Goal: Find specific page/section: Find specific page/section

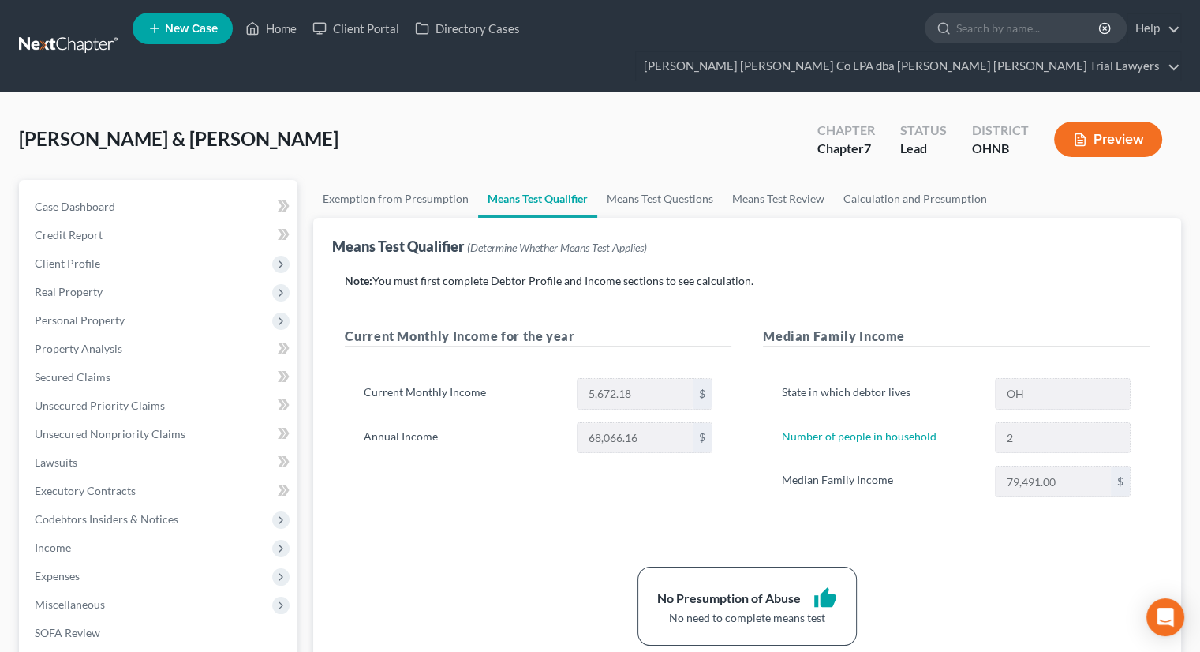
click at [309, 32] on link "Client Portal" at bounding box center [356, 28] width 103 height 28
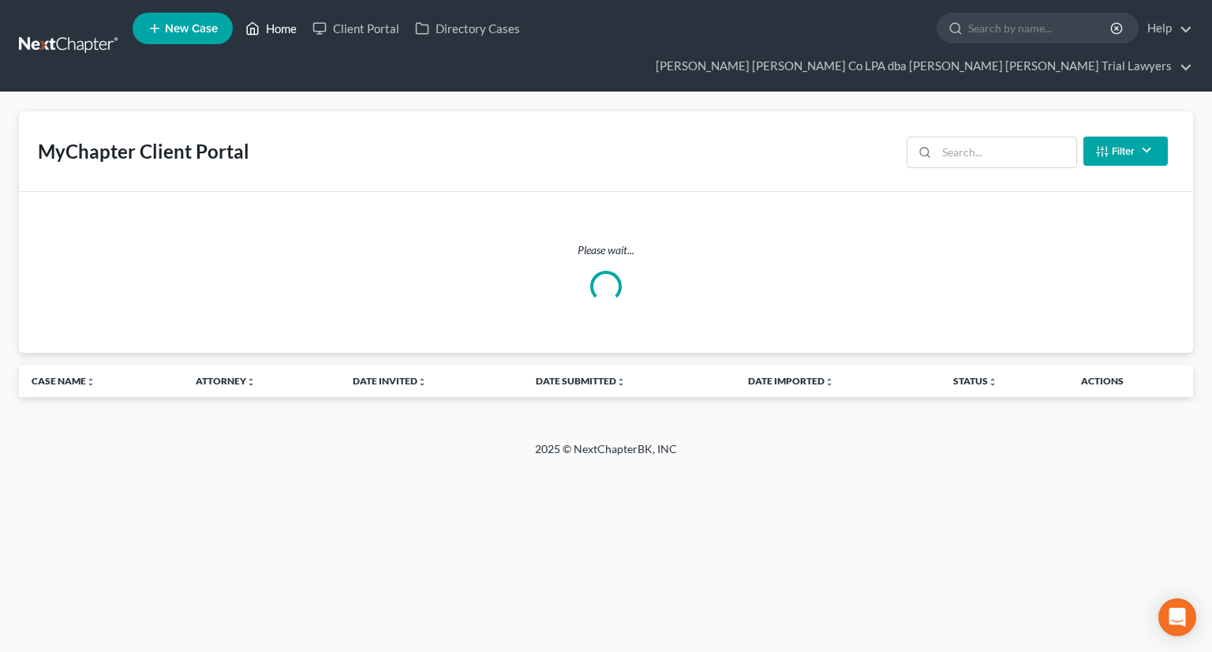
click at [297, 33] on link "Home" at bounding box center [271, 28] width 67 height 28
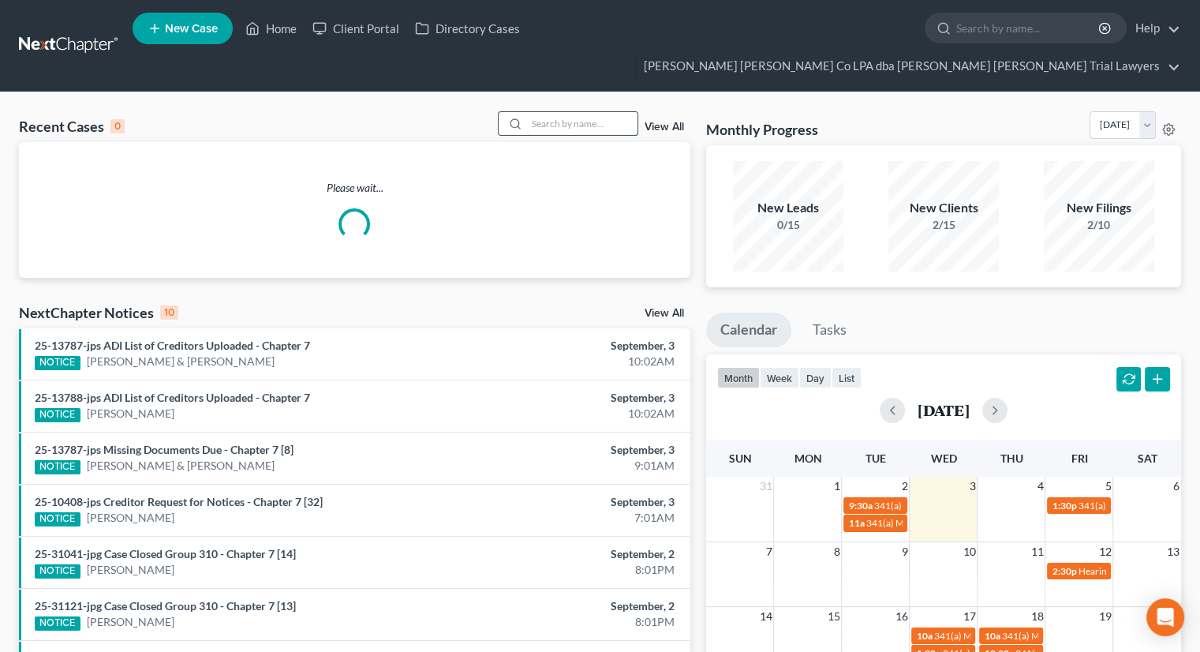
click at [545, 112] on input "search" at bounding box center [582, 123] width 110 height 23
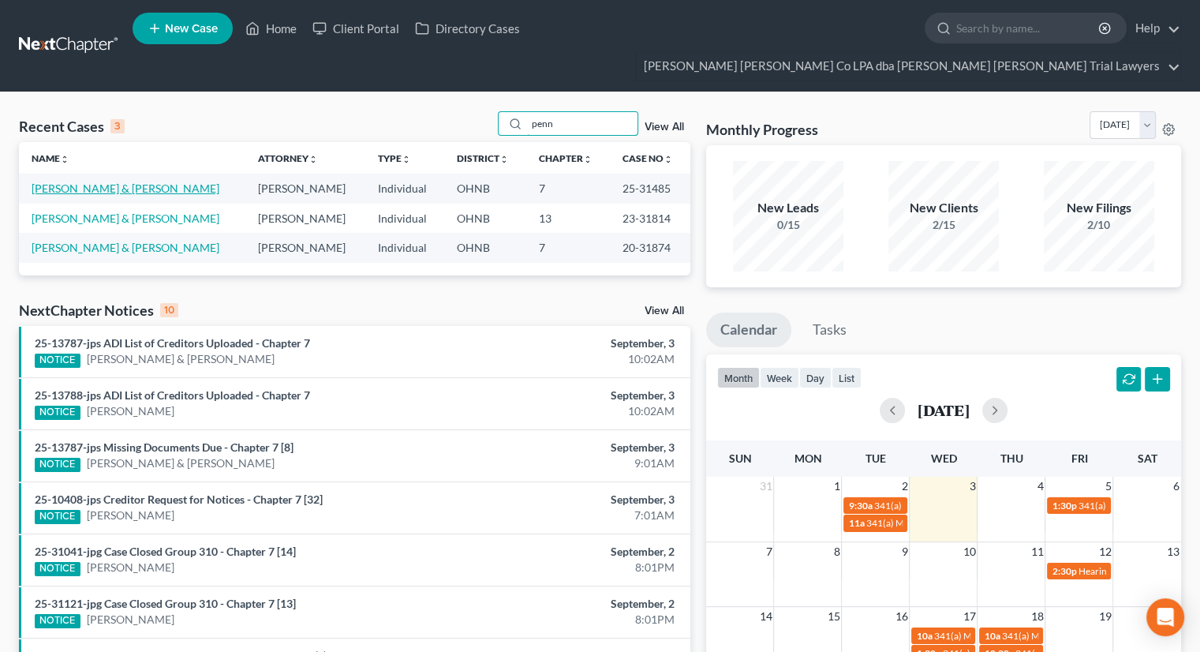
type input "penn"
click at [110, 182] on link "[PERSON_NAME] & [PERSON_NAME]" at bounding box center [126, 188] width 188 height 13
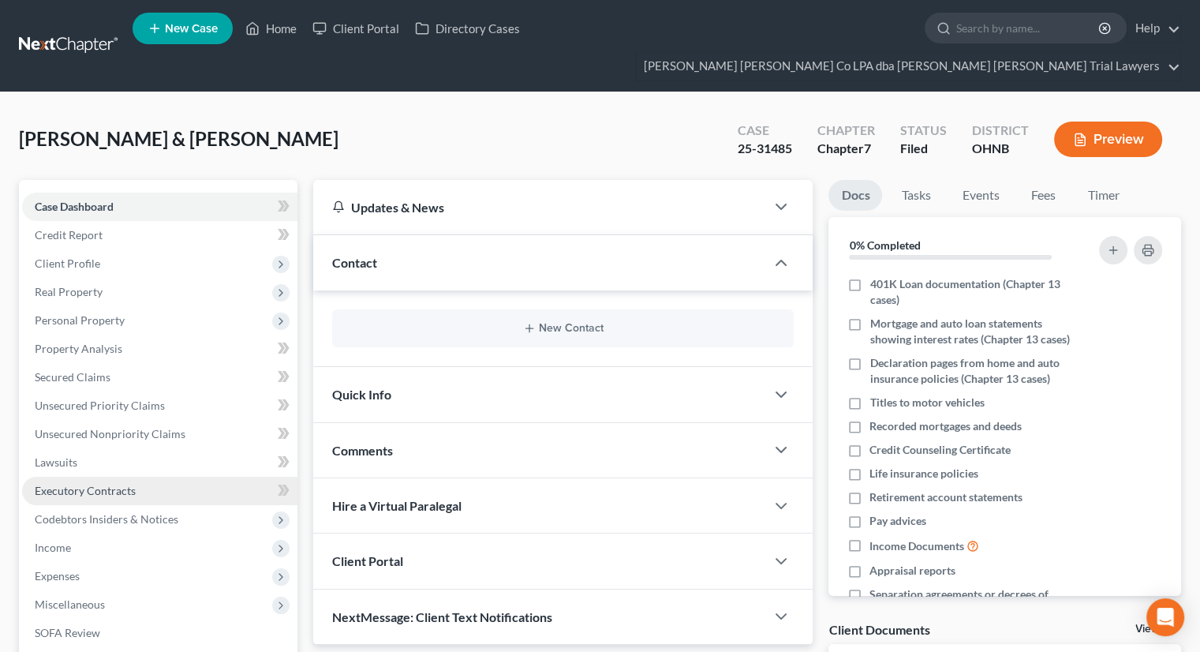
scroll to position [222, 0]
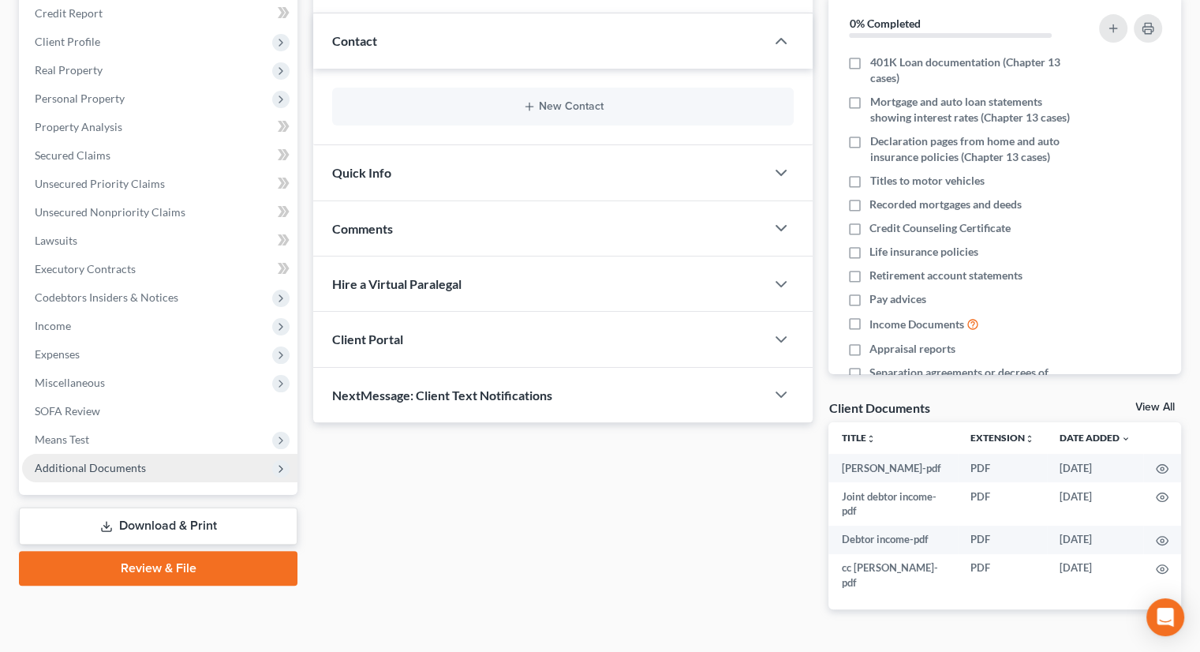
click at [157, 454] on span "Additional Documents" at bounding box center [159, 468] width 275 height 28
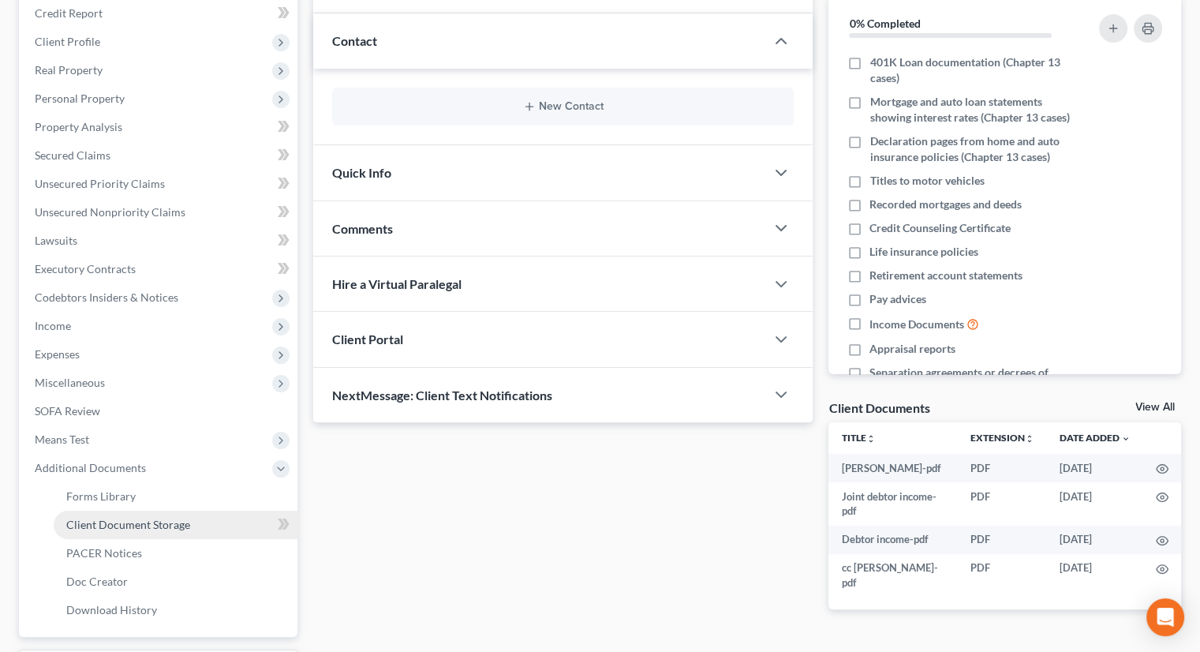
click at [161, 518] on span "Client Document Storage" at bounding box center [128, 524] width 124 height 13
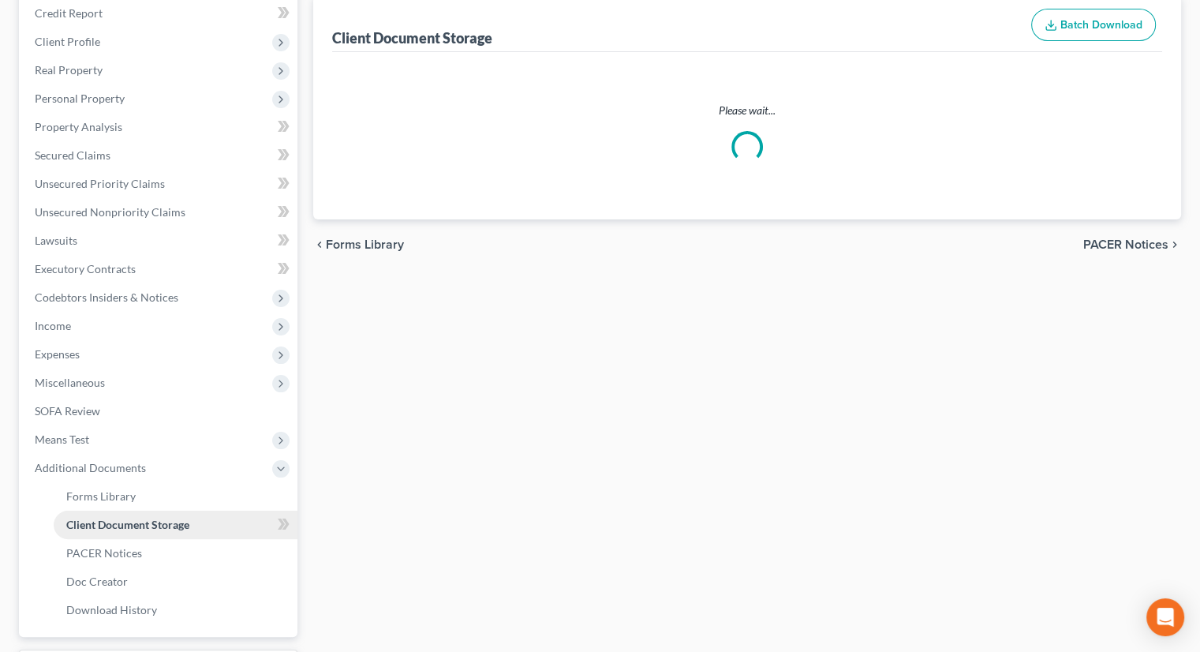
scroll to position [18, 0]
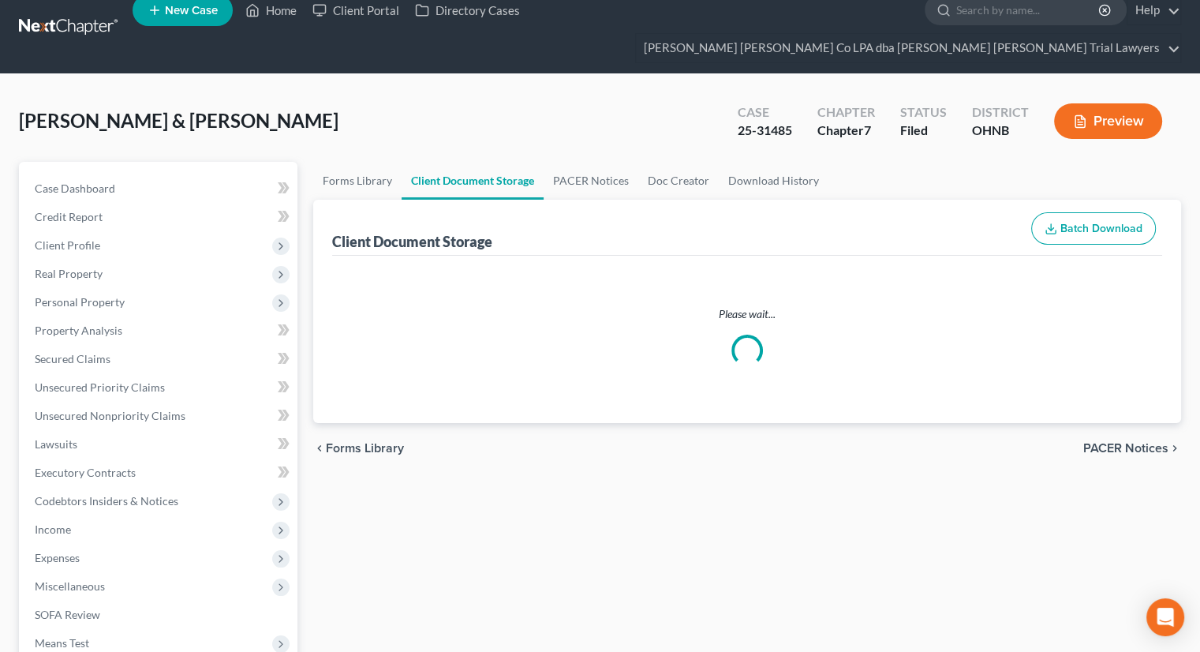
select select "5"
select select "20"
select select "5"
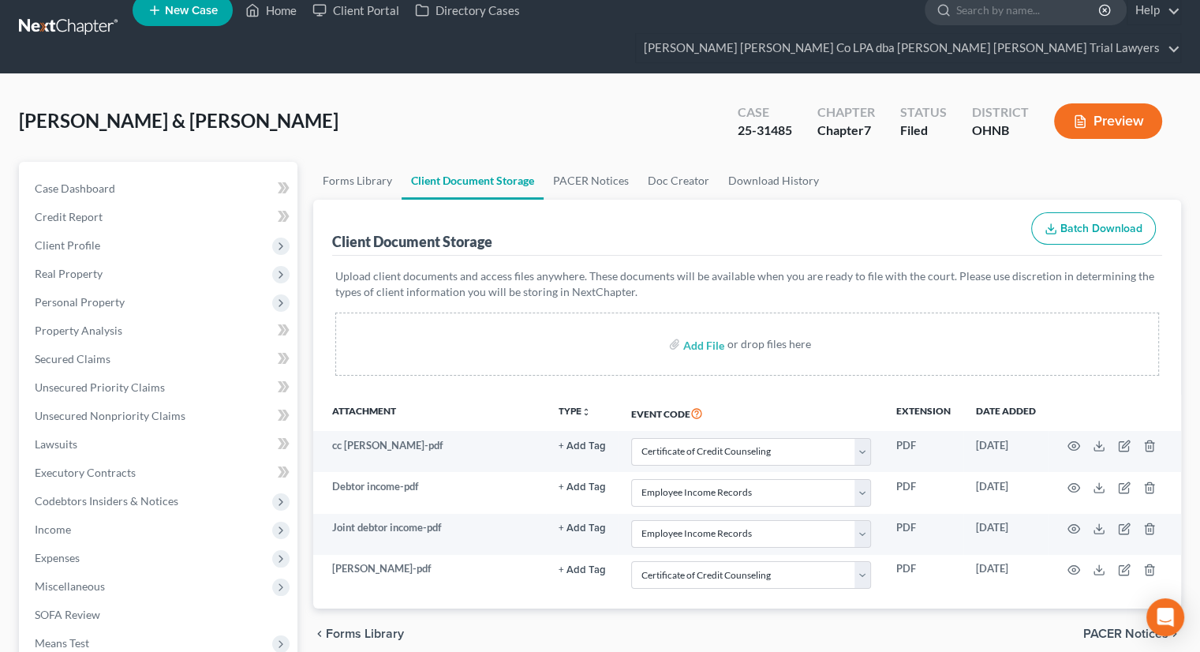
scroll to position [0, 0]
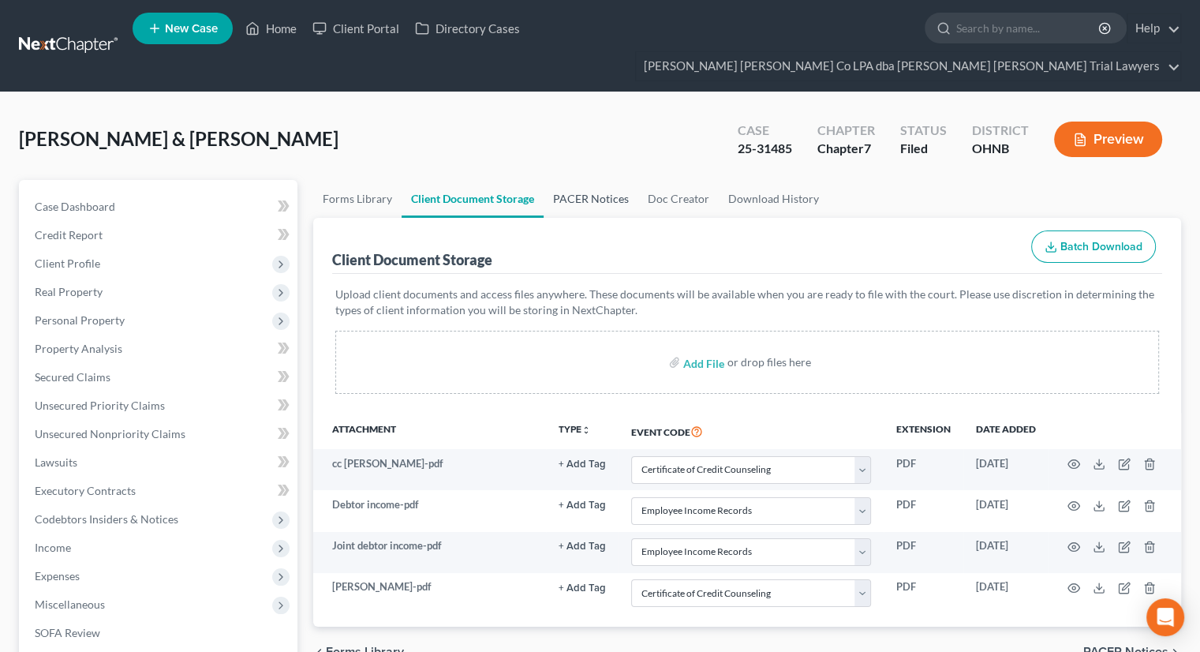
click at [599, 180] on link "PACER Notices" at bounding box center [591, 199] width 95 height 38
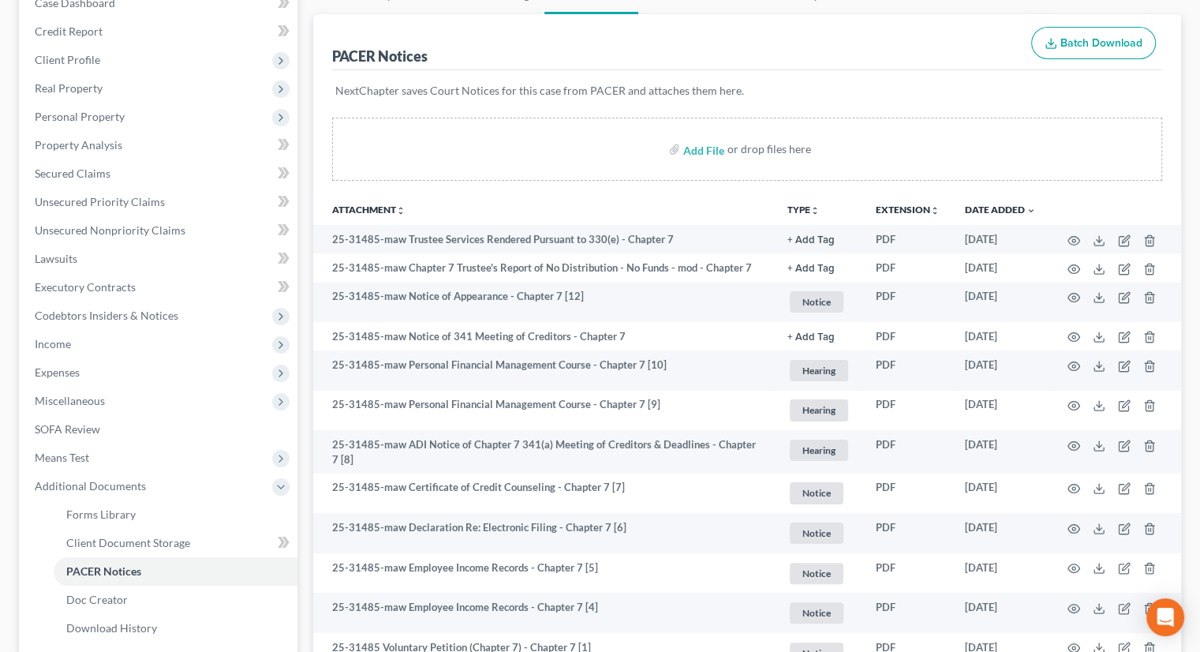
scroll to position [204, 0]
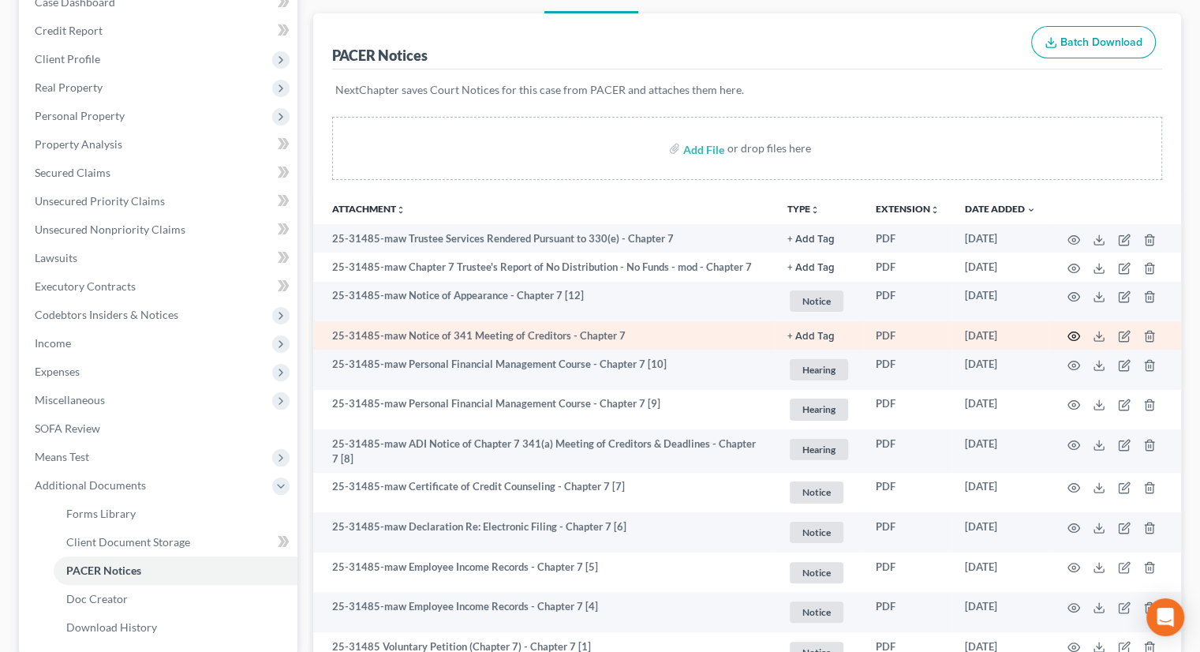
click at [1074, 330] on icon "button" at bounding box center [1074, 336] width 13 height 13
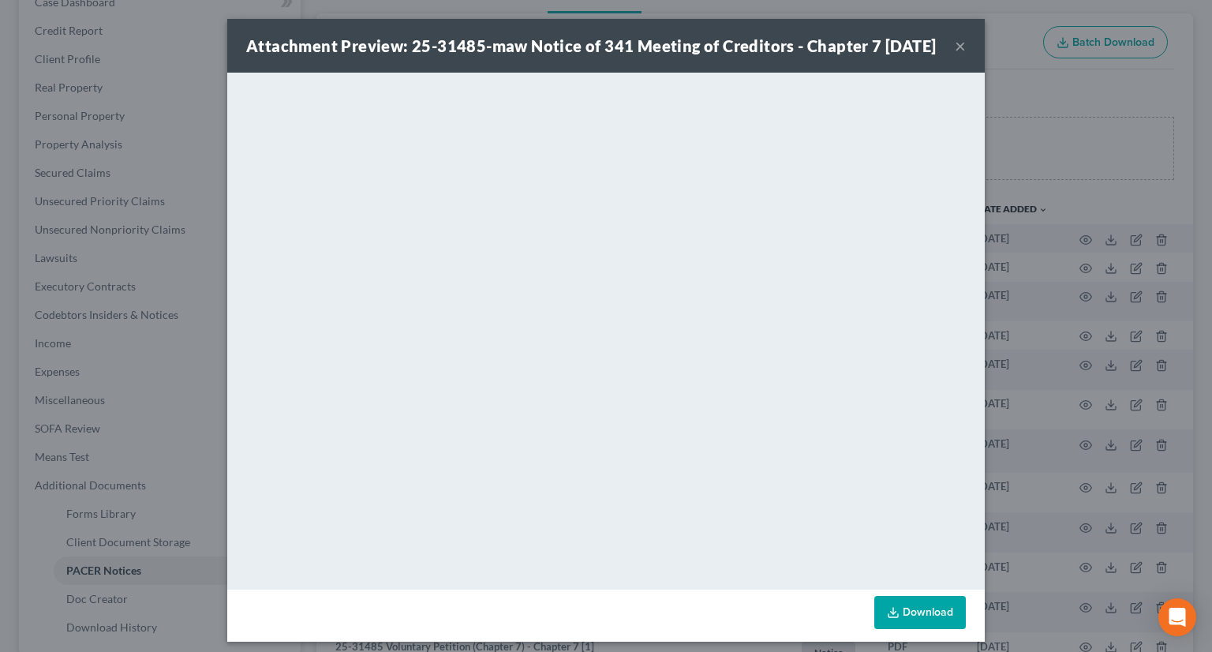
click at [955, 52] on button "×" at bounding box center [960, 45] width 11 height 19
